Goal: Task Accomplishment & Management: Manage account settings

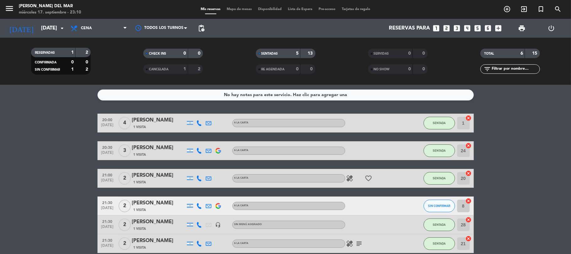
scroll to position [30, 0]
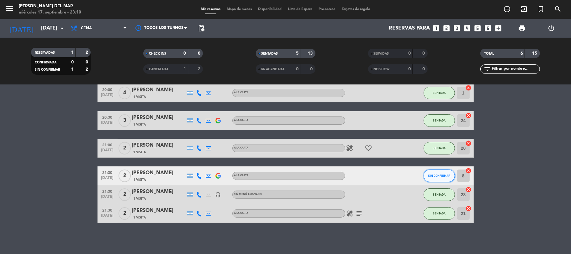
click at [431, 174] on span "SIN CONFIRMAR" at bounding box center [439, 175] width 22 height 3
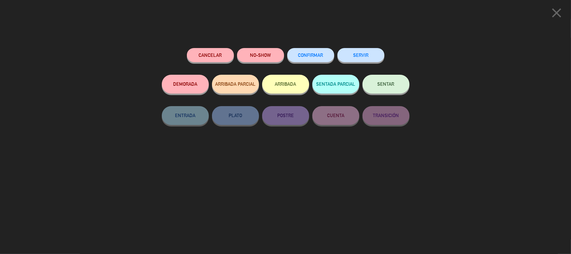
click at [391, 91] on button "SENTAR" at bounding box center [385, 84] width 47 height 19
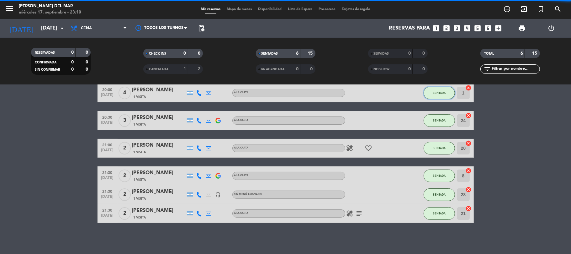
click at [446, 95] on button "SENTADA" at bounding box center [438, 93] width 31 height 13
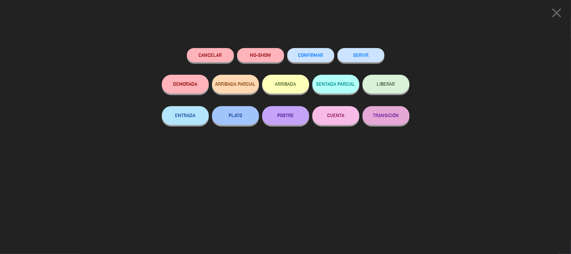
click at [325, 48] on div "CONFIRMAR" at bounding box center [310, 61] width 47 height 27
click at [325, 60] on button "CONFIRMAR" at bounding box center [310, 55] width 47 height 14
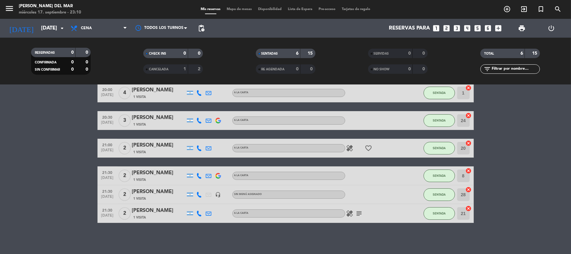
scroll to position [0, 0]
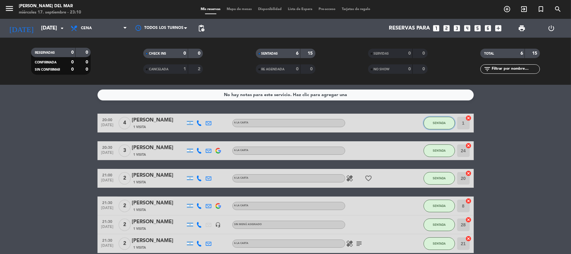
click at [434, 120] on button "SENTADA" at bounding box center [438, 123] width 31 height 13
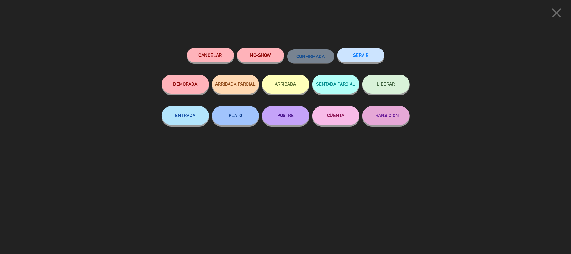
click at [558, 15] on icon "close" at bounding box center [556, 13] width 16 height 16
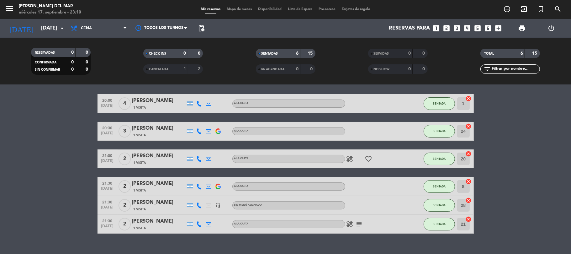
scroll to position [30, 0]
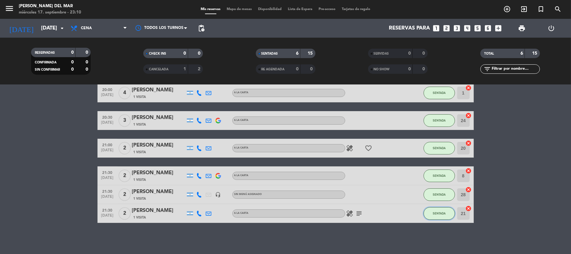
click at [434, 212] on span "SENTADA" at bounding box center [439, 212] width 13 height 3
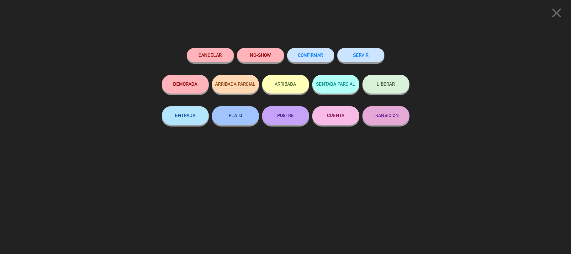
click at [274, 51] on button "NO-SHOW" at bounding box center [260, 55] width 47 height 14
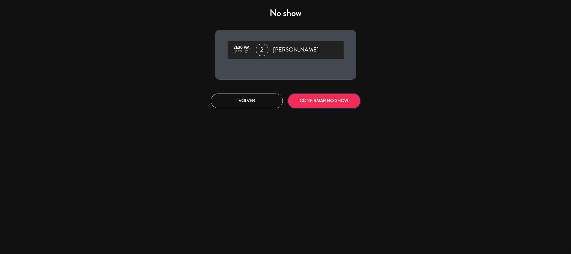
click at [333, 103] on button "CONFIRMAR NO-SHOW" at bounding box center [324, 100] width 72 height 15
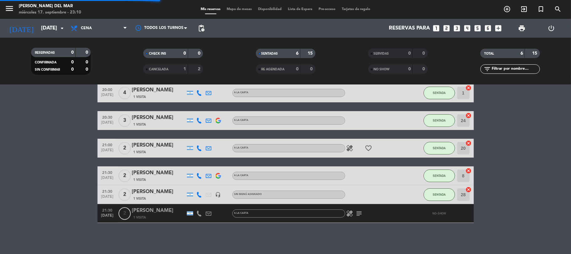
scroll to position [11, 0]
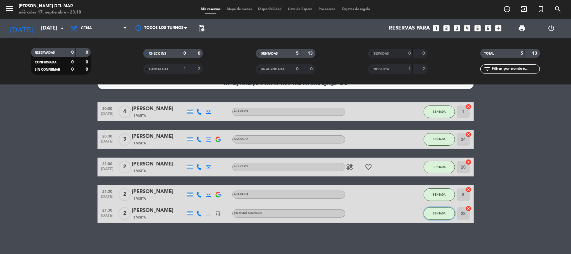
click at [430, 214] on button "SENTADA" at bounding box center [438, 213] width 31 height 13
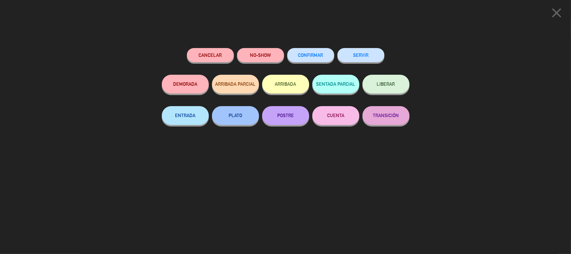
click at [260, 57] on button "NO-SHOW" at bounding box center [260, 55] width 47 height 14
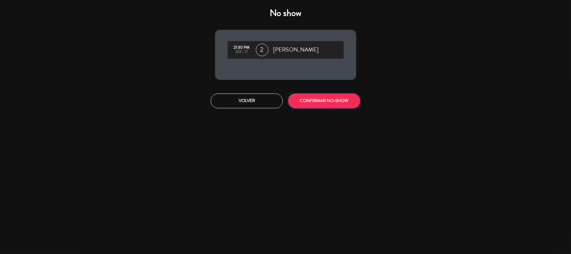
click at [337, 102] on button "CONFIRMAR NO-SHOW" at bounding box center [324, 100] width 72 height 15
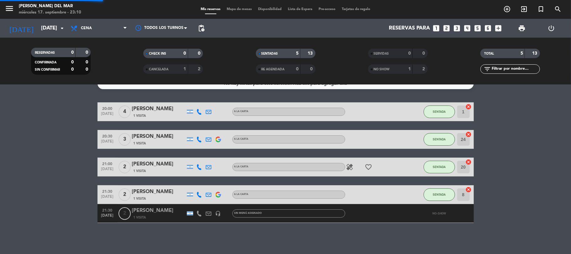
scroll to position [0, 0]
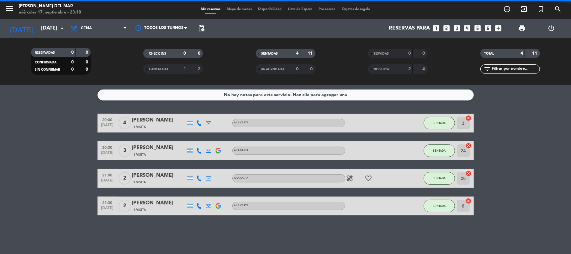
click at [432, 192] on div "20:00 [DATE] 4 [PERSON_NAME] 1 Visita A LA CARTA SENTADA 1 cancel 20:30 [DATE] …" at bounding box center [285, 164] width 376 height 102
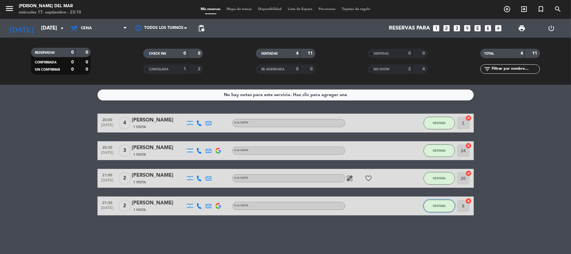
click at [434, 211] on button "SENTADA" at bounding box center [438, 205] width 31 height 13
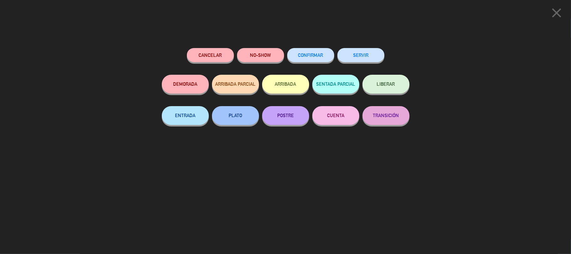
click at [261, 50] on button "NO-SHOW" at bounding box center [260, 55] width 47 height 14
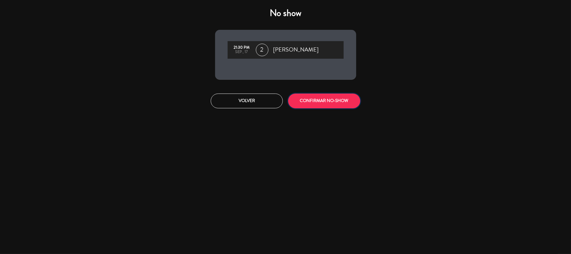
click at [305, 105] on button "CONFIRMAR NO-SHOW" at bounding box center [324, 100] width 72 height 15
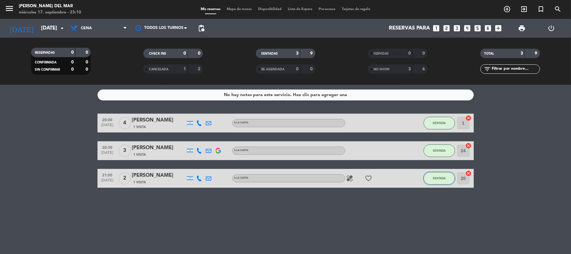
click at [448, 181] on button "SENTADA" at bounding box center [438, 178] width 31 height 13
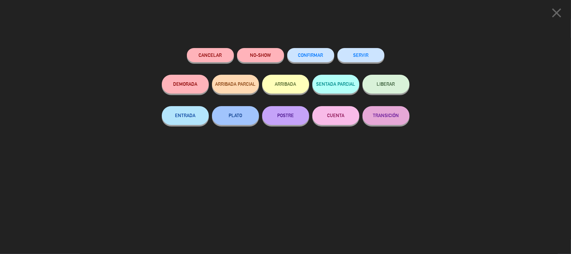
click at [253, 63] on div "NO-SHOW" at bounding box center [260, 61] width 47 height 27
click at [267, 51] on button "NO-SHOW" at bounding box center [260, 55] width 47 height 14
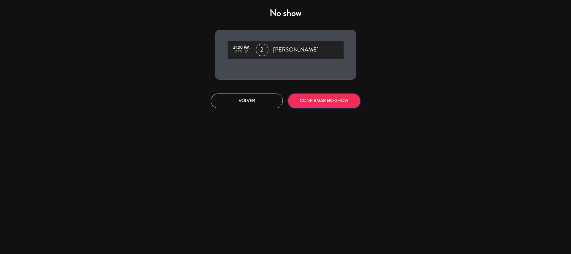
click at [306, 99] on button "CONFIRMAR NO-SHOW" at bounding box center [324, 100] width 72 height 15
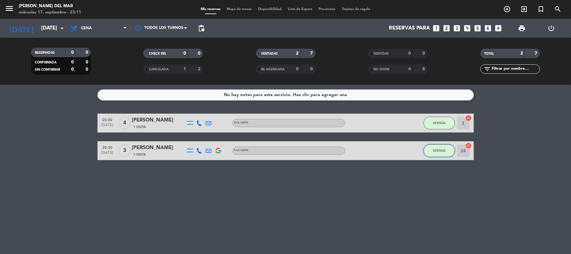
click at [448, 150] on button "SENTADA" at bounding box center [438, 150] width 31 height 13
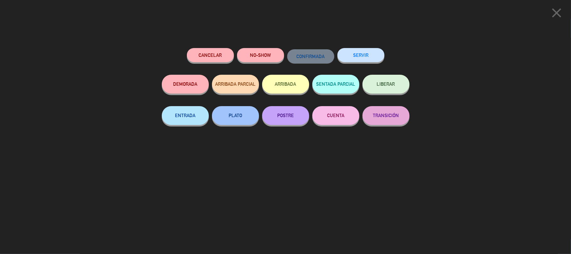
click at [273, 54] on button "NO-SHOW" at bounding box center [260, 55] width 47 height 14
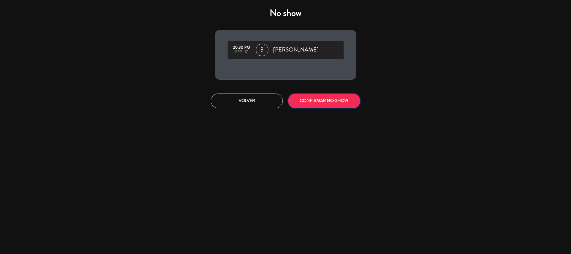
click at [313, 98] on button "CONFIRMAR NO-SHOW" at bounding box center [324, 100] width 72 height 15
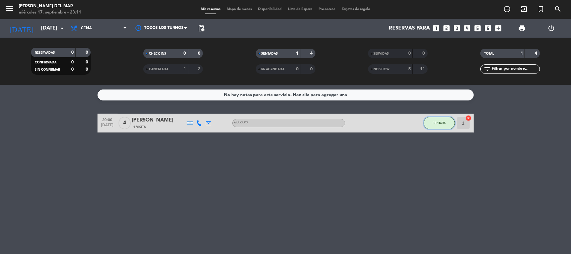
click at [429, 125] on button "SENTADA" at bounding box center [438, 123] width 31 height 13
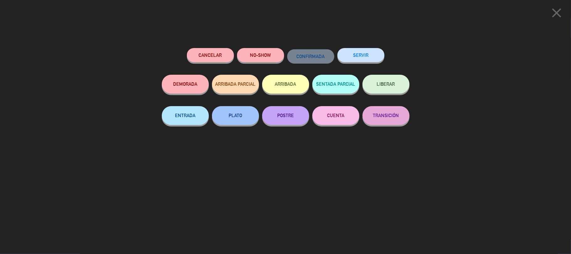
click at [271, 55] on button "NO-SHOW" at bounding box center [260, 55] width 47 height 14
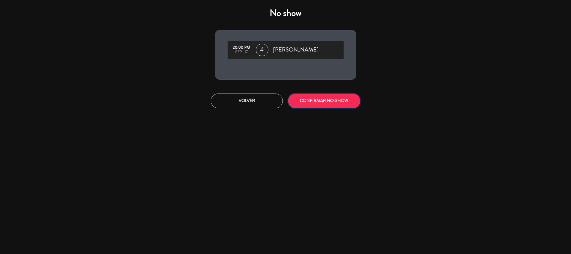
click at [310, 95] on button "CONFIRMAR NO-SHOW" at bounding box center [324, 100] width 72 height 15
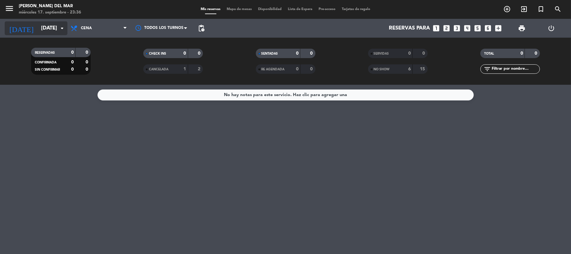
click at [43, 24] on input "[DATE]" at bounding box center [72, 28] width 68 height 12
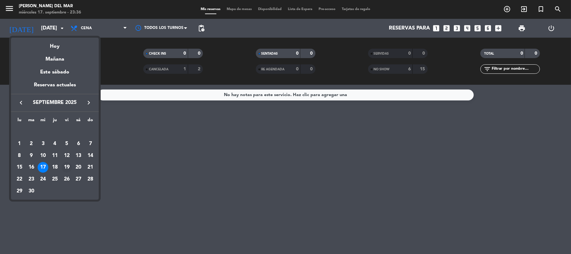
click at [66, 167] on div "19" at bounding box center [66, 167] width 11 height 11
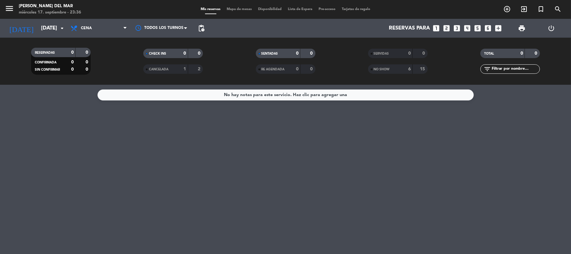
type input "[DATE]"
